Goal: Find specific page/section

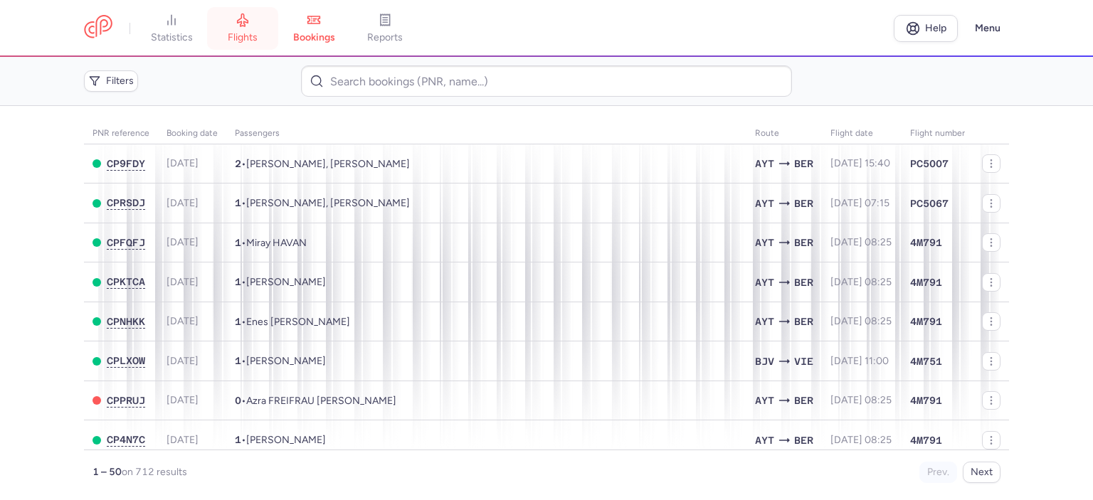
click at [241, 30] on link "flights" at bounding box center [242, 28] width 71 height 31
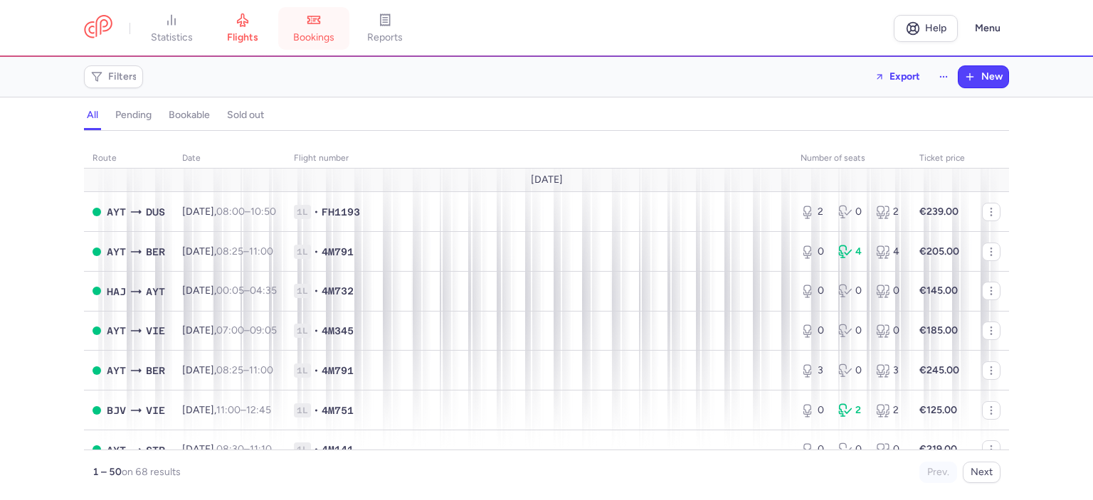
click at [312, 31] on span "bookings" at bounding box center [313, 37] width 41 height 13
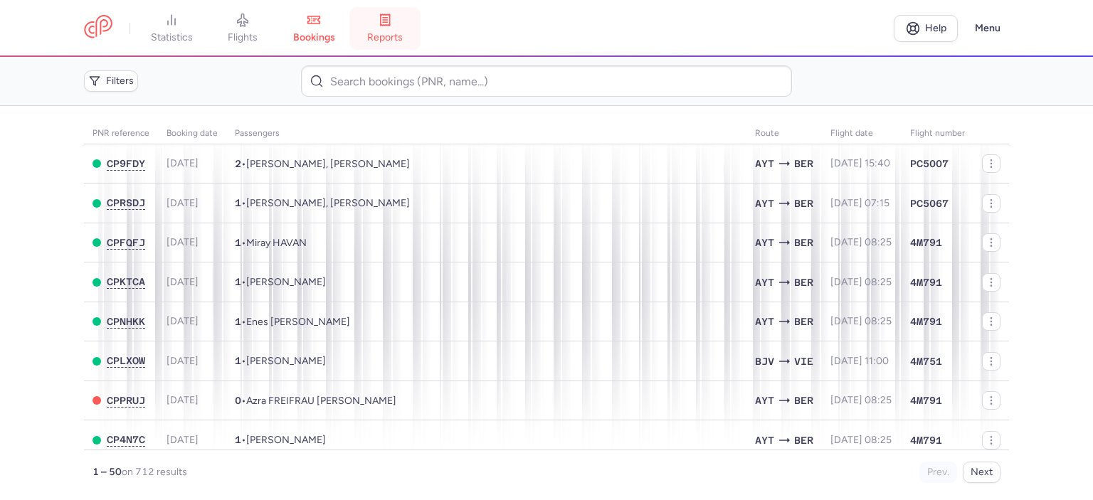
click at [396, 35] on span "reports" at bounding box center [385, 37] width 36 height 13
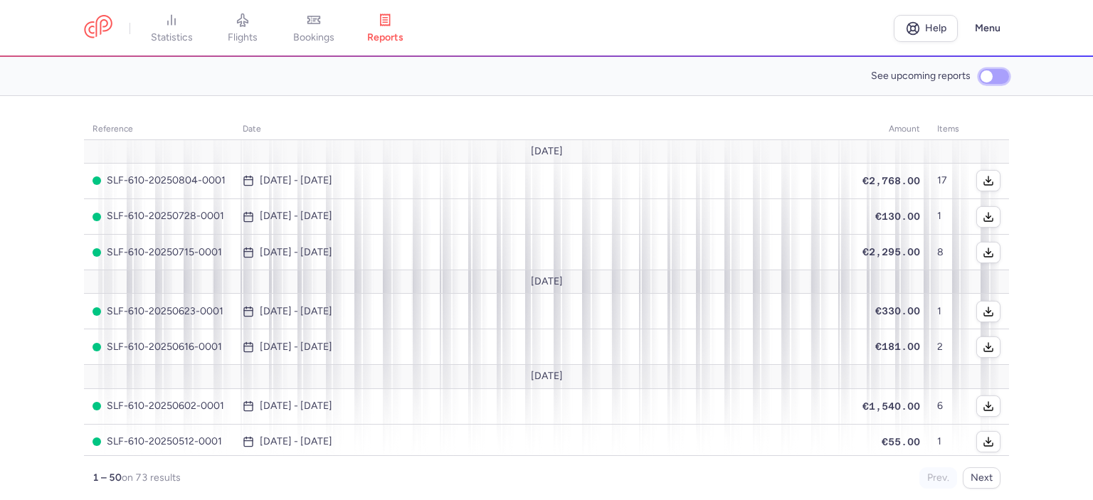
click at [996, 75] on input "See upcoming reports" at bounding box center [994, 76] width 30 height 15
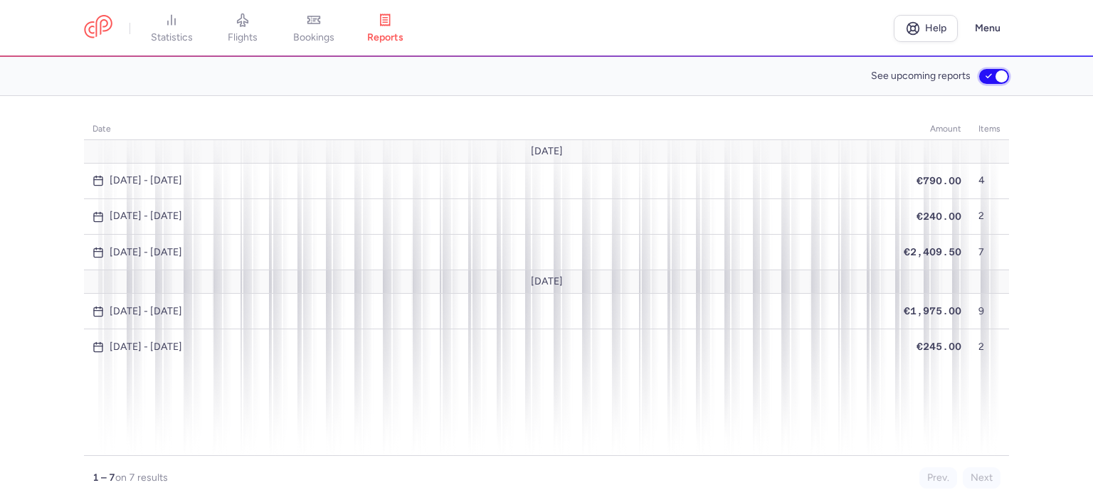
click at [986, 75] on input "See upcoming reports" at bounding box center [994, 76] width 30 height 15
checkbox input "false"
